Goal: Task Accomplishment & Management: Use online tool/utility

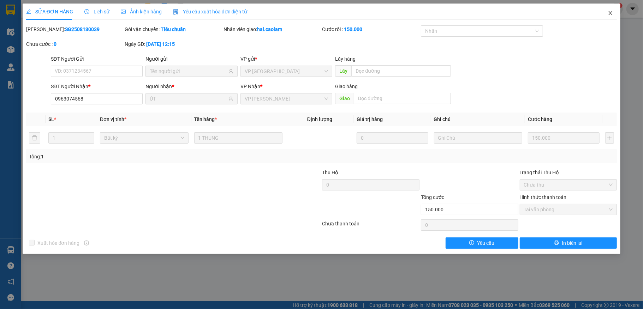
click at [607, 12] on span "Close" at bounding box center [610, 14] width 20 height 20
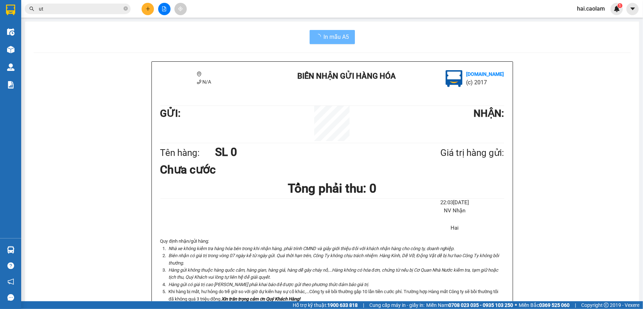
click at [610, 13] on div "hai.caolam 1" at bounding box center [597, 9] width 52 height 12
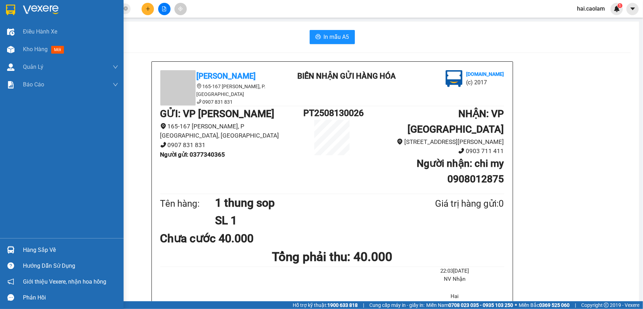
click at [43, 248] on div "Hàng sắp về" at bounding box center [70, 250] width 95 height 11
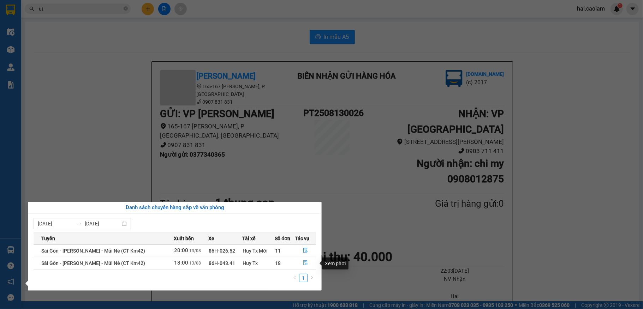
click at [304, 263] on icon "file-done" at bounding box center [305, 262] width 5 height 5
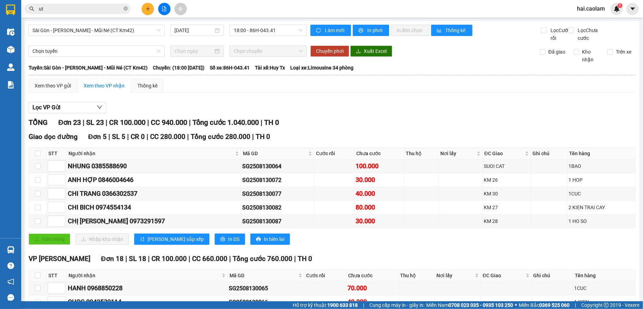
scroll to position [188, 0]
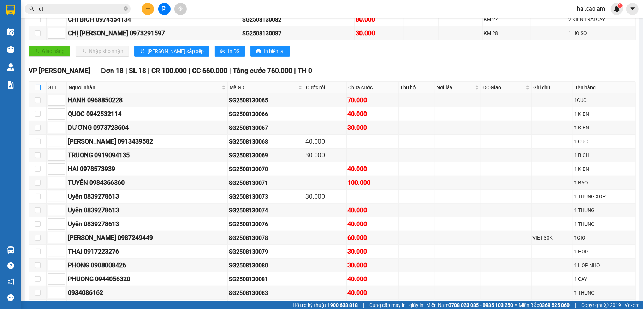
click at [40, 90] on input "checkbox" at bounding box center [38, 88] width 6 height 6
checkbox input "true"
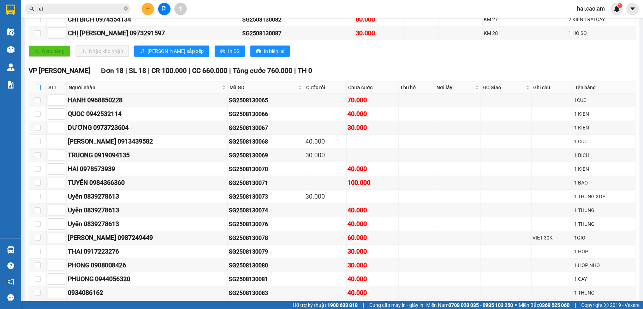
checkbox input "true"
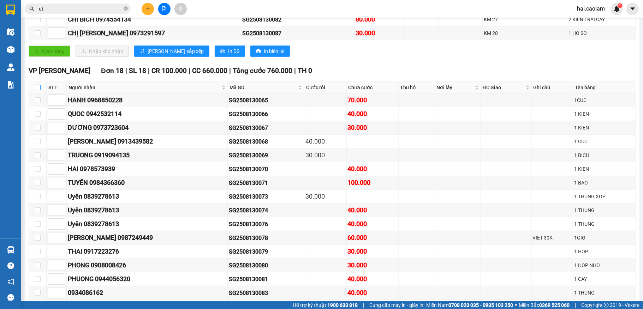
checkbox input "true"
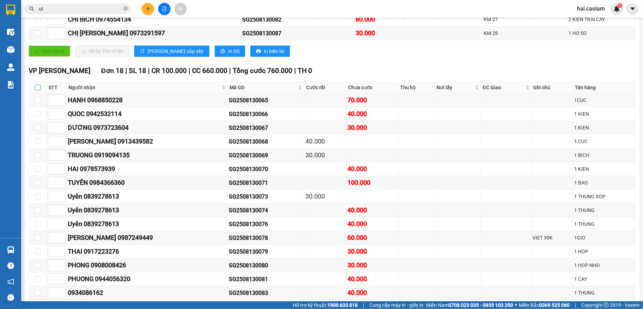
checkbox input "true"
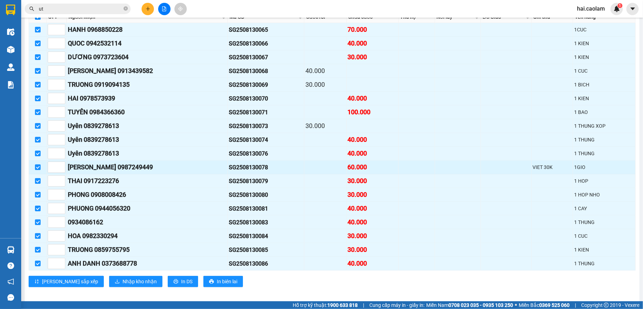
scroll to position [281, 0]
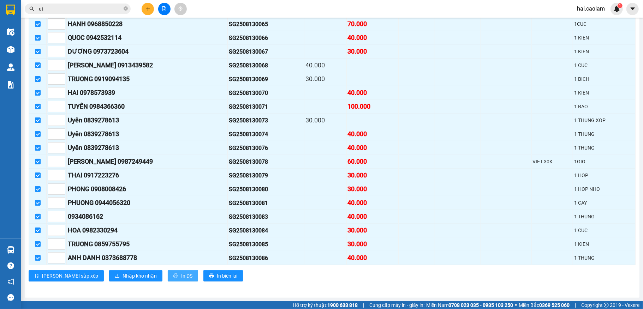
click at [181, 278] on span "In DS" at bounding box center [186, 276] width 11 height 8
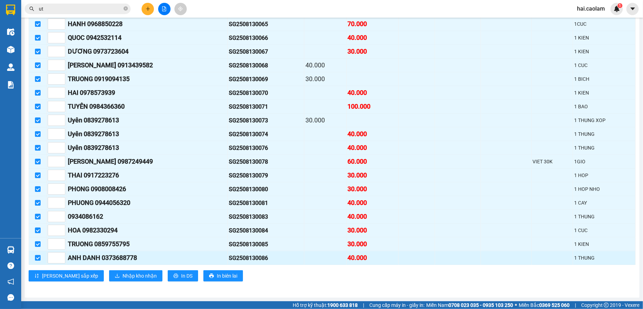
scroll to position [262, 0]
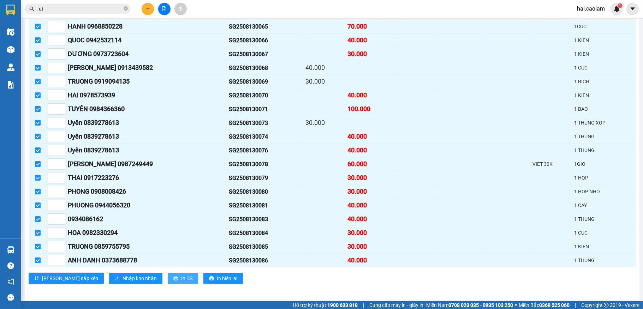
click at [181, 282] on span "In DS" at bounding box center [186, 279] width 11 height 8
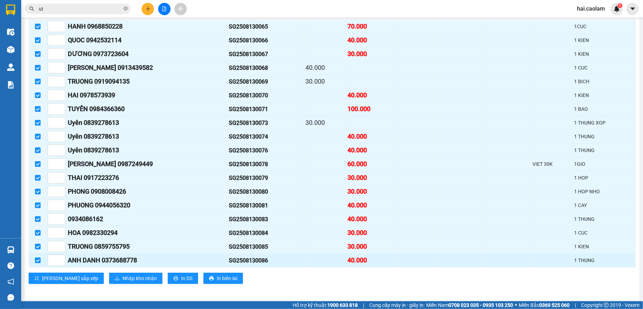
scroll to position [0, 0]
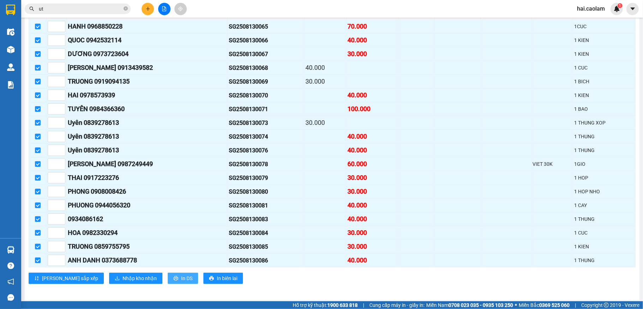
click at [181, 282] on span "In DS" at bounding box center [186, 279] width 11 height 8
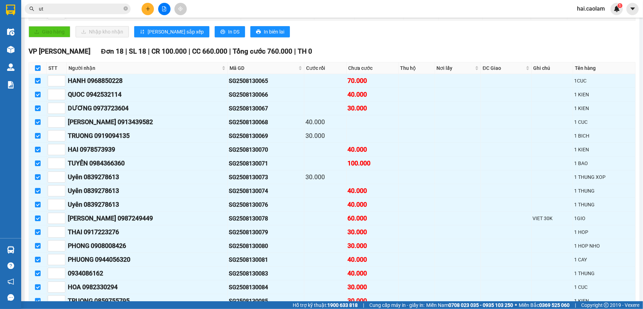
scroll to position [281, 0]
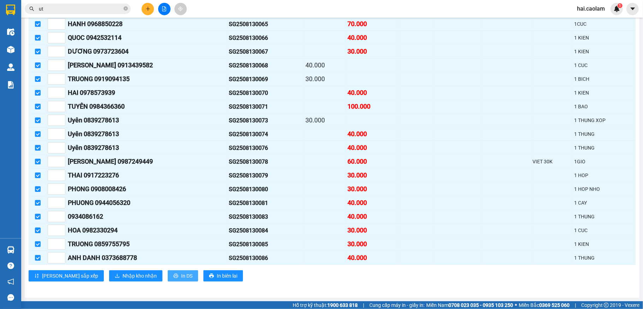
click at [181, 279] on span "In DS" at bounding box center [186, 276] width 11 height 8
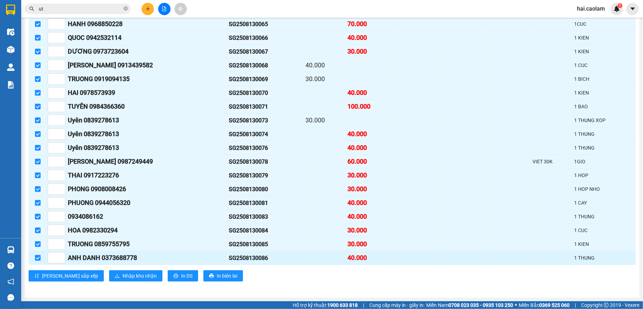
scroll to position [262, 0]
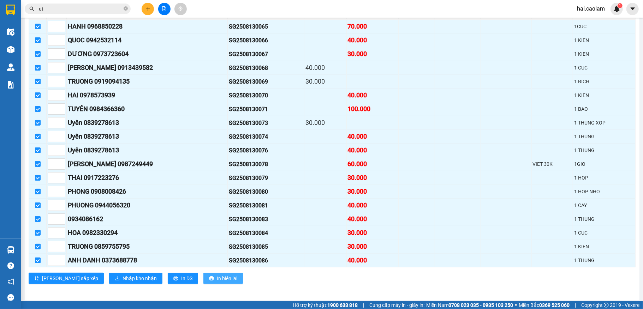
click at [217, 282] on span "In biên lai" at bounding box center [227, 279] width 20 height 8
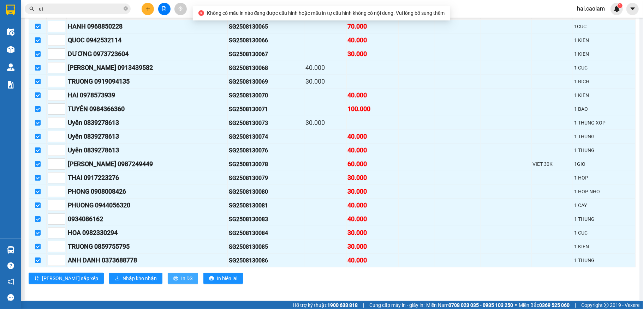
click at [181, 282] on span "In DS" at bounding box center [186, 279] width 11 height 8
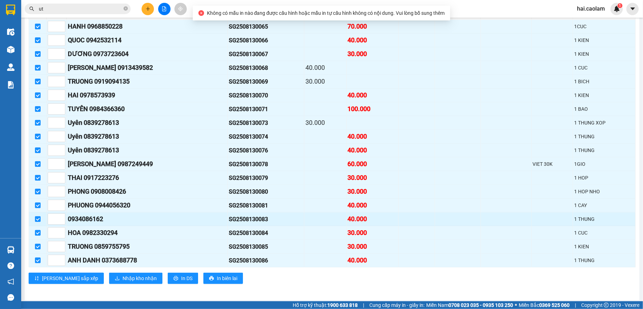
scroll to position [0, 0]
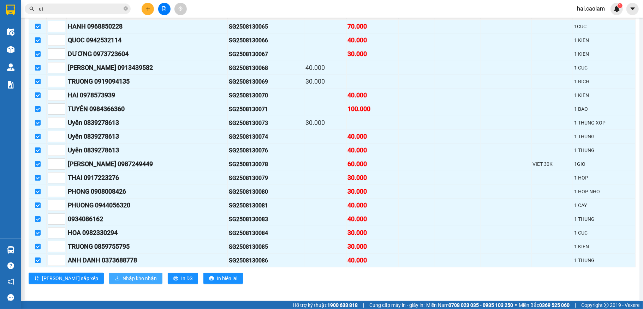
click at [122, 282] on span "Nhập kho nhận" at bounding box center [139, 279] width 34 height 8
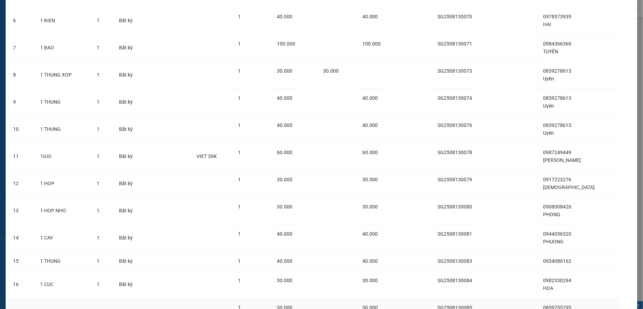
scroll to position [285, 0]
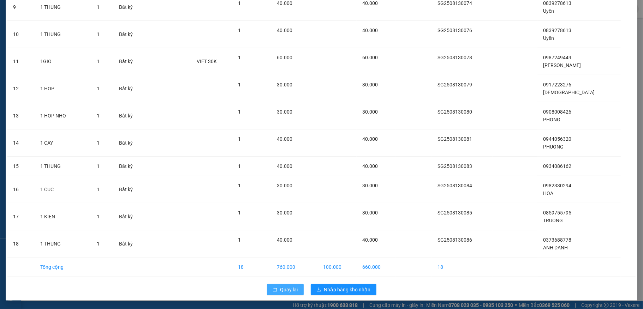
click at [282, 290] on span "Quay lại" at bounding box center [289, 290] width 18 height 8
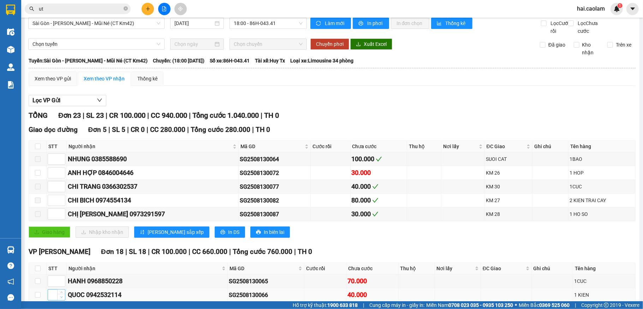
scroll to position [188, 0]
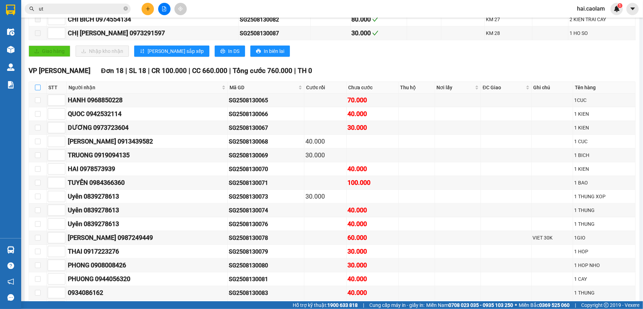
click at [37, 90] on input "checkbox" at bounding box center [38, 88] width 6 height 6
checkbox input "true"
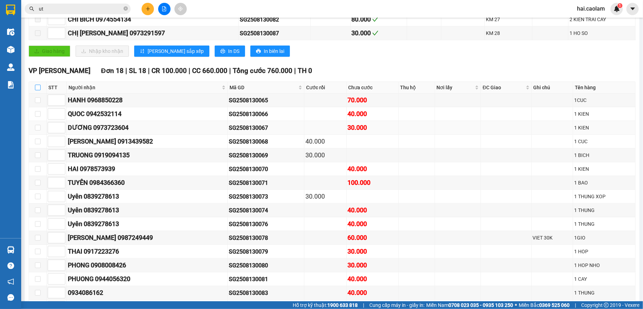
checkbox input "true"
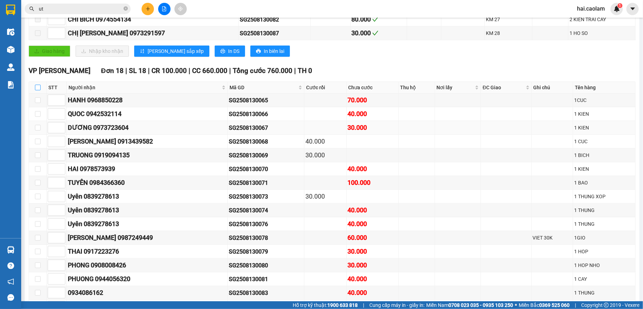
checkbox input "true"
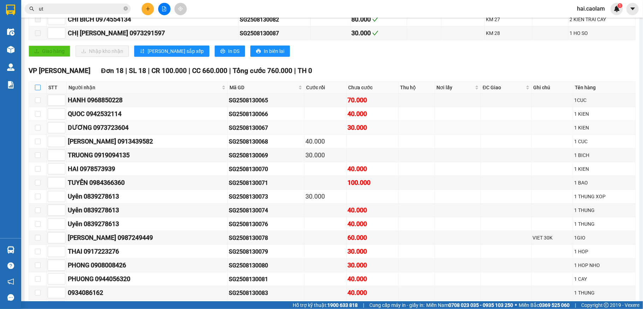
checkbox input "true"
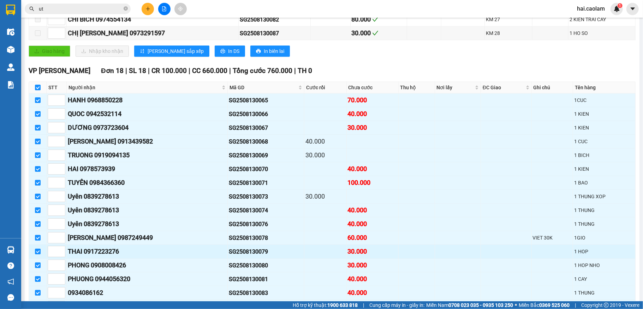
scroll to position [281, 0]
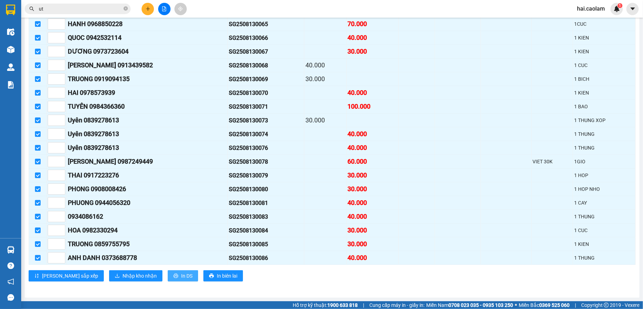
click at [181, 276] on span "In DS" at bounding box center [186, 276] width 11 height 8
click at [149, 12] on button at bounding box center [147, 9] width 12 height 12
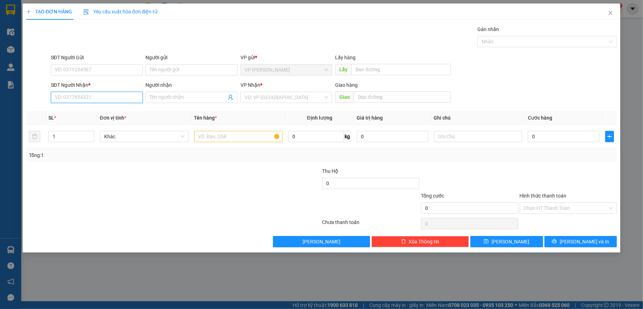
click at [109, 96] on input "SĐT Người Nhận *" at bounding box center [97, 97] width 92 height 11
click at [104, 114] on div "0908525220 - Xưởng May Thiên Phúc" at bounding box center [97, 112] width 84 height 8
type input "0908525220"
type input "Xưởng May Thiên Phúc"
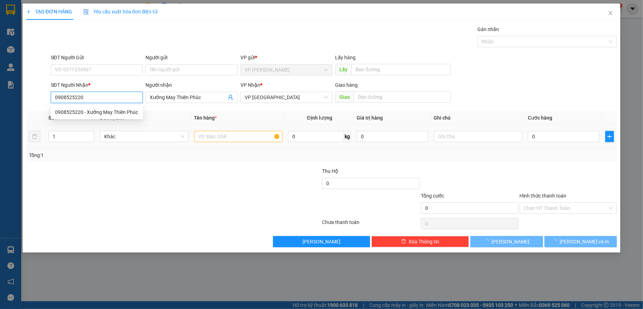
type input "0908525220"
click at [215, 136] on input "text" at bounding box center [238, 136] width 89 height 11
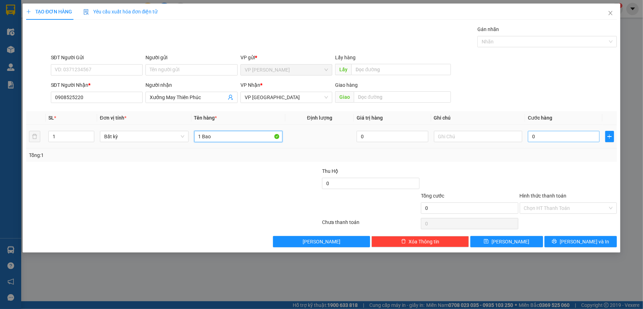
type input "1 Bao"
drag, startPoint x: 548, startPoint y: 141, endPoint x: 552, endPoint y: 140, distance: 4.6
click at [548, 141] on input "0" at bounding box center [562, 136] width 71 height 11
type input "50"
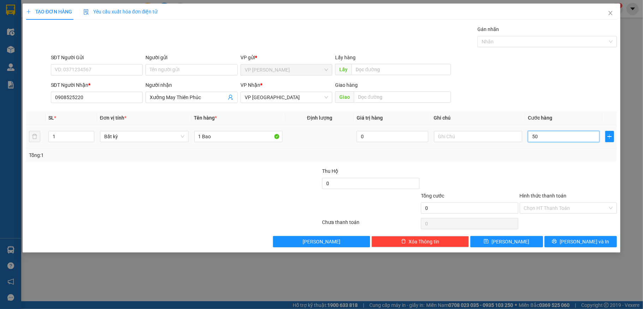
type input "50"
type input "5"
type input "0"
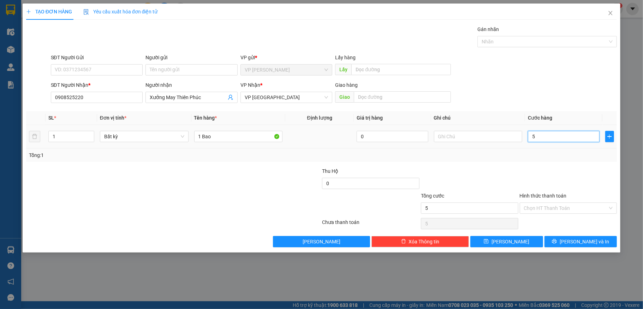
type input "0"
type input "040"
type input "40"
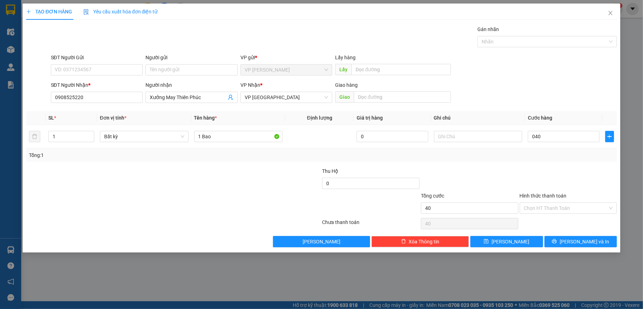
click at [553, 166] on div "Transit Pickup Surcharge Ids Transit Deliver Surcharge Ids Transit Deliver Surc…" at bounding box center [321, 136] width 591 height 222
type input "40.000"
click at [587, 246] on span "[PERSON_NAME] và In" at bounding box center [583, 242] width 49 height 8
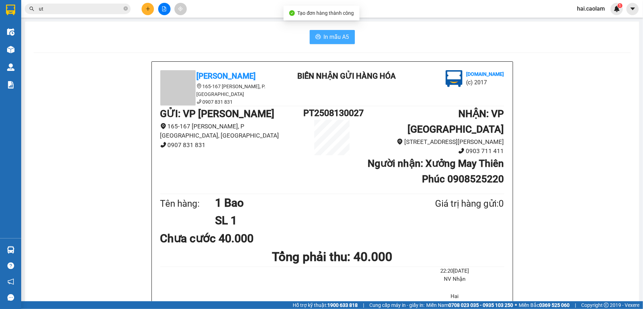
click at [345, 42] on button "In mẫu A5" at bounding box center [331, 37] width 45 height 14
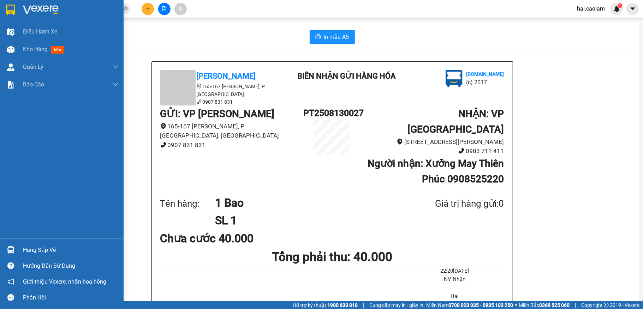
click at [17, 243] on div "Hàng sắp về" at bounding box center [61, 250] width 123 height 16
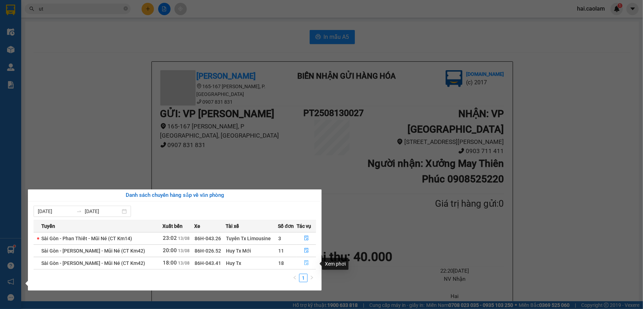
click at [308, 265] on button "button" at bounding box center [306, 263] width 19 height 11
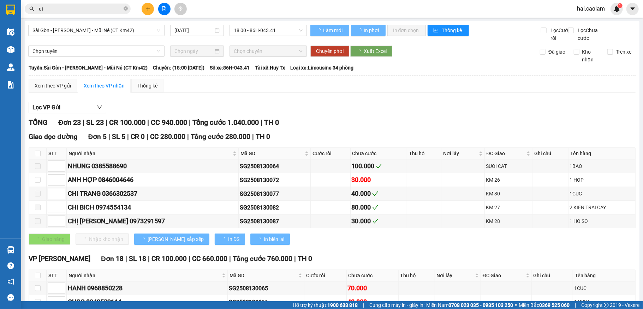
scroll to position [188, 0]
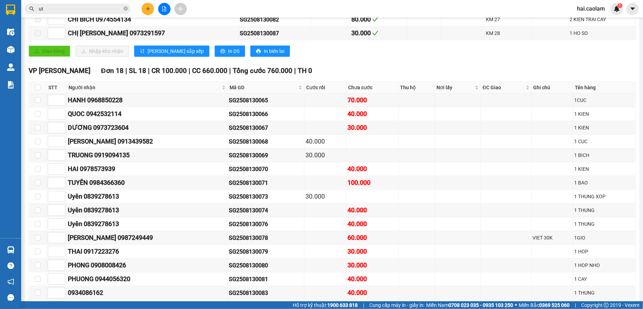
click at [41, 94] on th at bounding box center [38, 88] width 18 height 12
click at [40, 94] on th at bounding box center [38, 88] width 18 height 12
click at [37, 90] on input "checkbox" at bounding box center [38, 88] width 6 height 6
checkbox input "true"
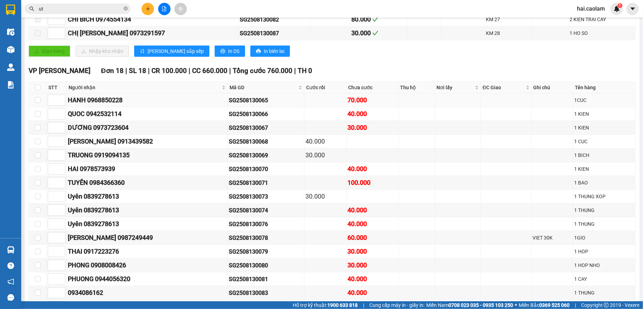
checkbox input "true"
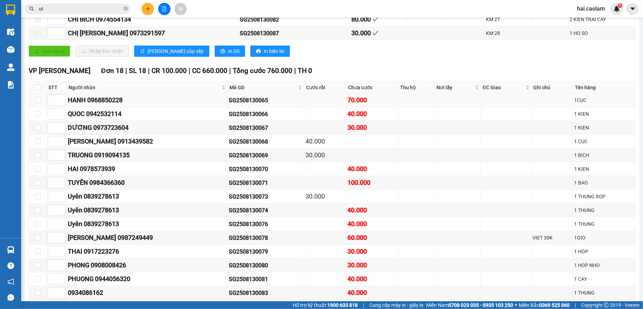
checkbox input "true"
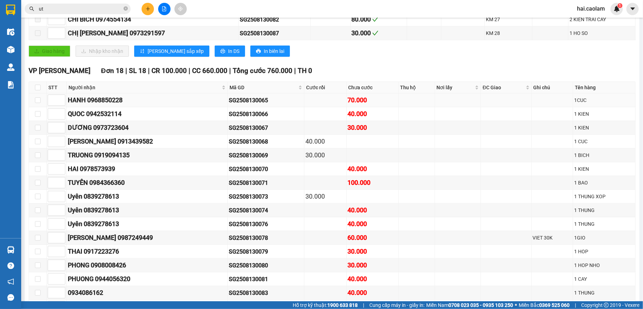
checkbox input "true"
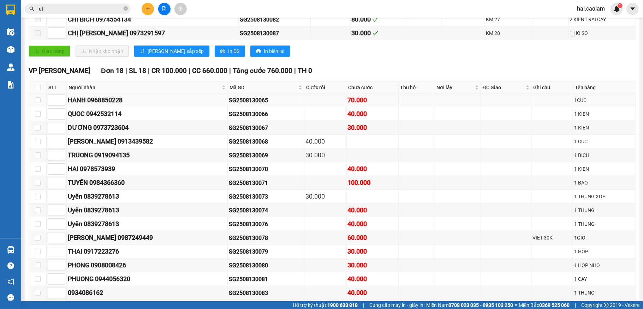
checkbox input "true"
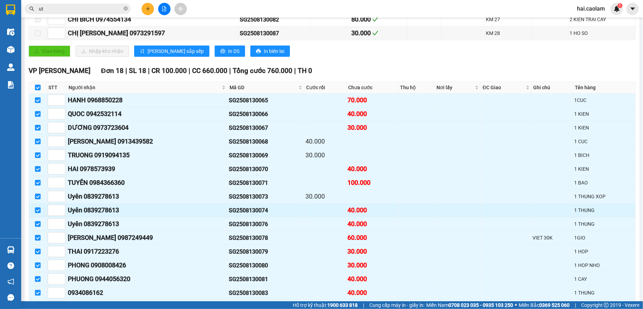
scroll to position [281, 0]
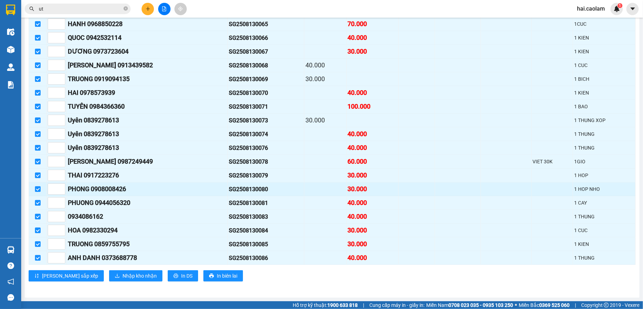
drag, startPoint x: 37, startPoint y: 201, endPoint x: 41, endPoint y: 190, distance: 12.1
click at [37, 200] on input "checkbox" at bounding box center [38, 203] width 6 height 6
checkbox input "false"
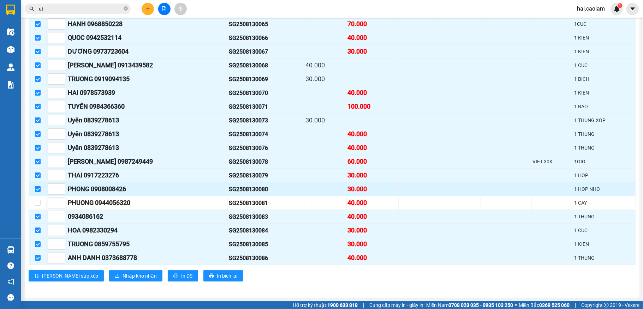
click at [40, 186] on input "checkbox" at bounding box center [38, 189] width 6 height 6
checkbox input "false"
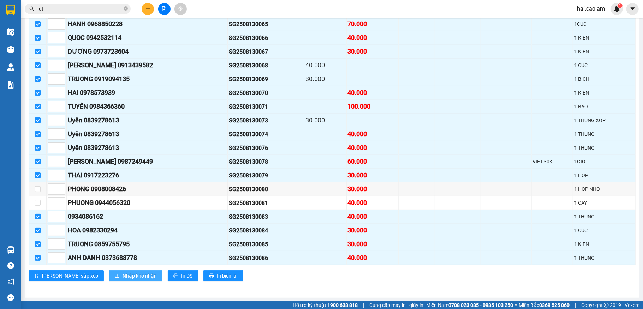
click at [122, 277] on span "Nhập kho nhận" at bounding box center [139, 276] width 34 height 8
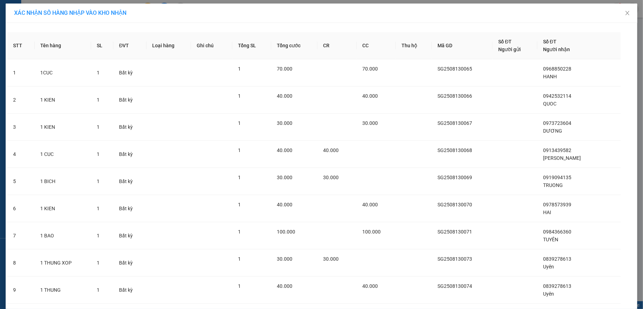
scroll to position [231, 0]
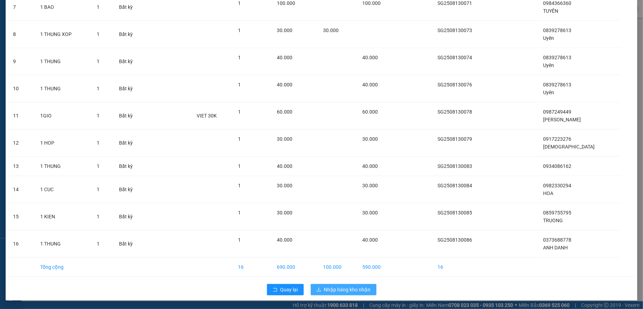
click at [367, 286] on button "Nhập hàng kho nhận" at bounding box center [343, 289] width 66 height 11
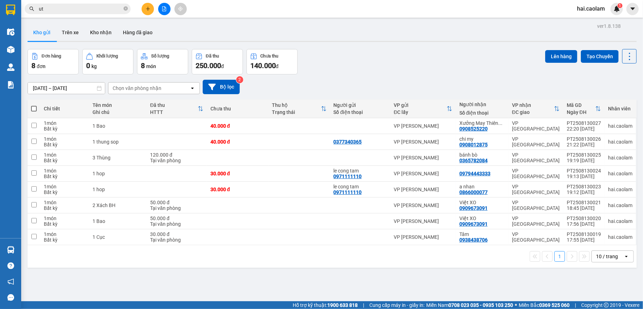
click at [33, 108] on span at bounding box center [34, 109] width 6 height 6
click at [34, 105] on input "checkbox" at bounding box center [34, 105] width 0 height 0
checkbox input "true"
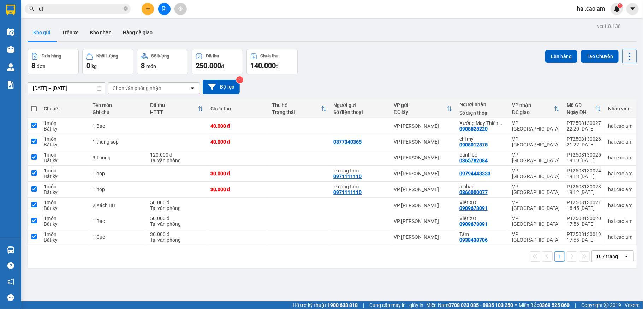
checkbox input "true"
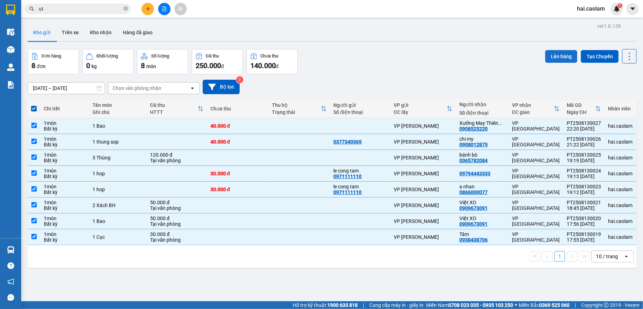
click at [547, 57] on button "Lên hàng" at bounding box center [561, 56] width 32 height 13
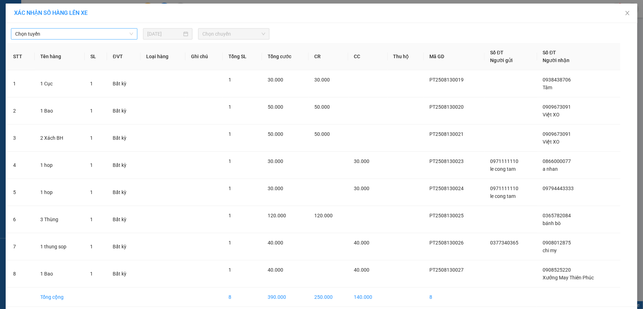
click at [88, 32] on span "Chọn tuyến" at bounding box center [74, 34] width 118 height 11
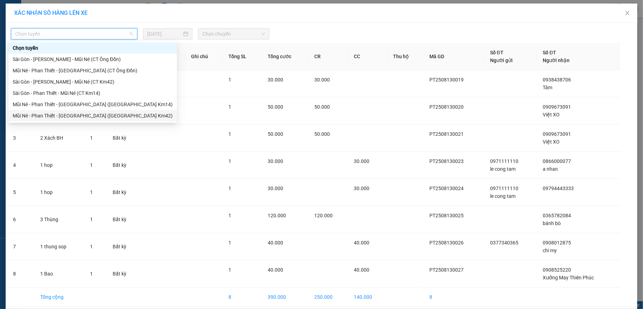
click at [105, 115] on div "Mũi Né - Phan Thiết - [GEOGRAPHIC_DATA] ([GEOGRAPHIC_DATA] Km42)" at bounding box center [93, 116] width 160 height 8
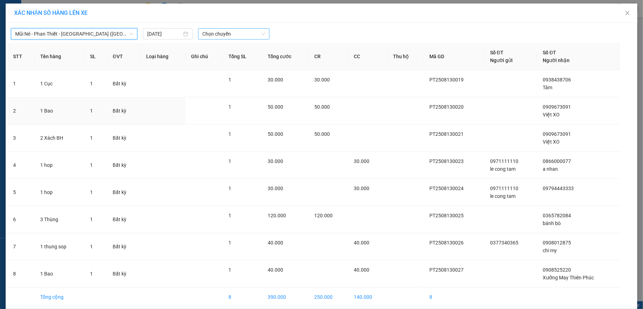
click at [232, 37] on div "Chọn chuyến" at bounding box center [233, 33] width 71 height 11
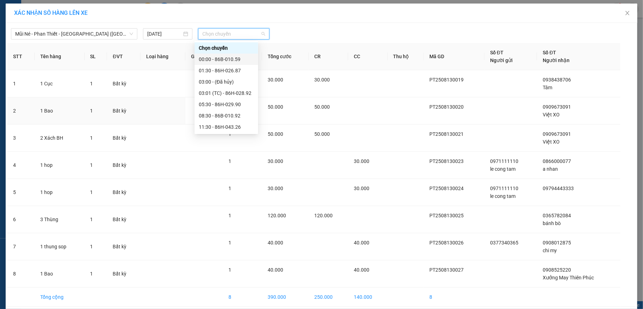
click at [219, 58] on div "00:00 - 86B-010.59" at bounding box center [226, 59] width 55 height 8
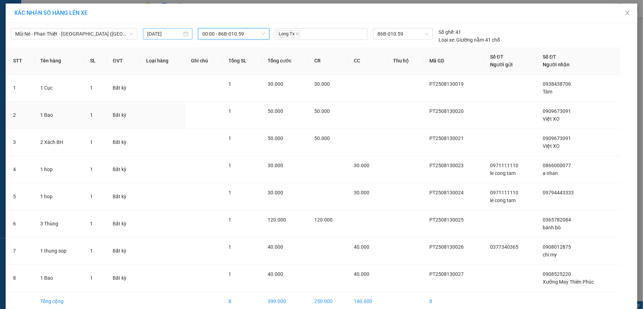
click at [173, 30] on div "[DATE]" at bounding box center [167, 33] width 49 height 11
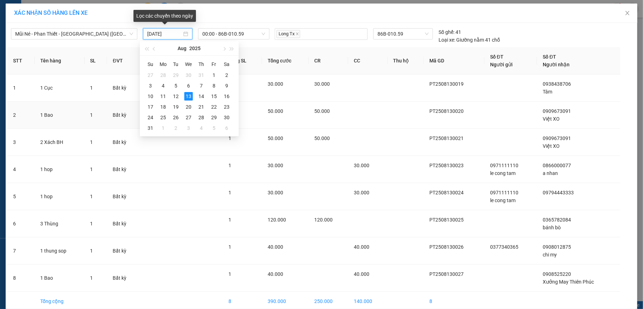
click at [163, 36] on input "[DATE]" at bounding box center [164, 34] width 35 height 8
click at [201, 97] on div "14" at bounding box center [201, 96] width 8 height 8
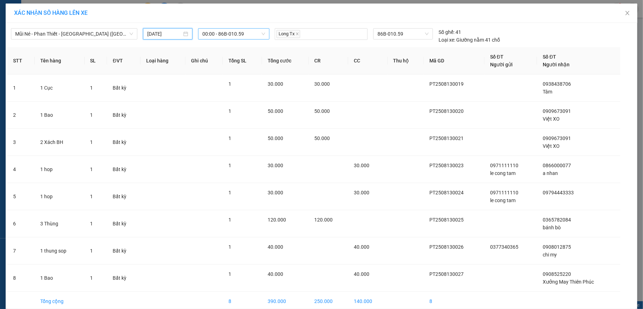
type input "[DATE]"
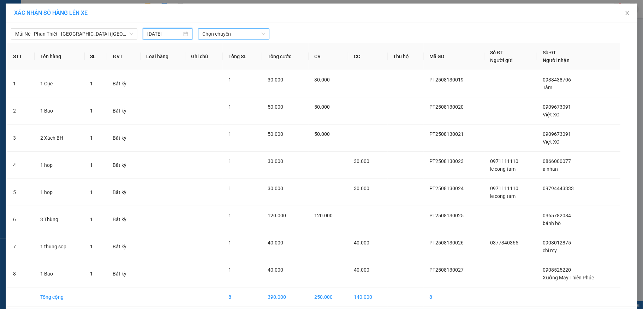
click at [222, 35] on span "Chọn chuyến" at bounding box center [233, 34] width 63 height 11
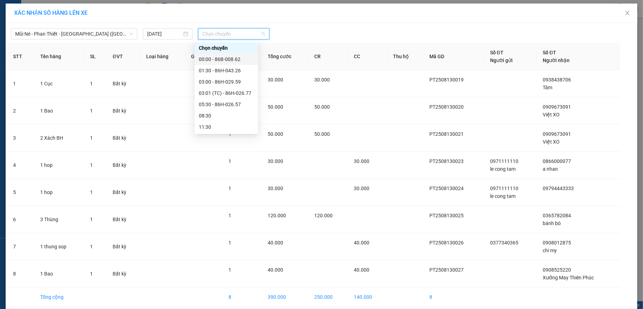
click at [229, 59] on div "00:00 - 86B-008.62" at bounding box center [226, 59] width 55 height 8
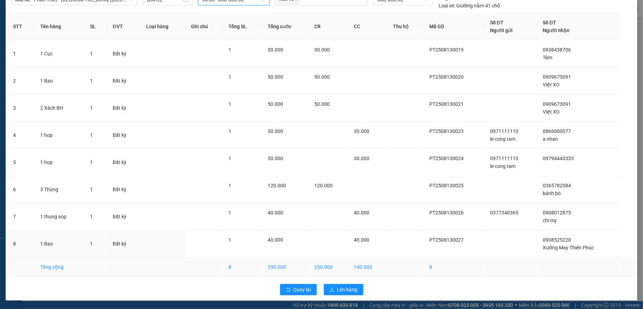
scroll to position [36, 0]
click at [337, 286] on span "Lên hàng" at bounding box center [347, 290] width 20 height 8
